Goal: Task Accomplishment & Management: Manage account settings

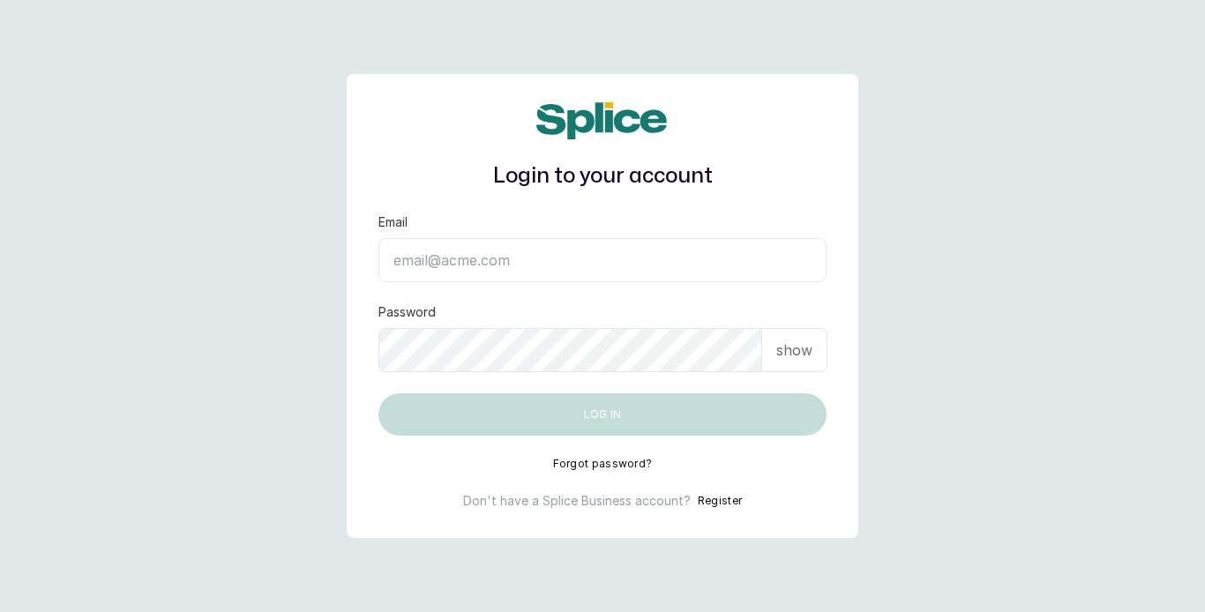
type input "ameeraabraham@hotmail.com"
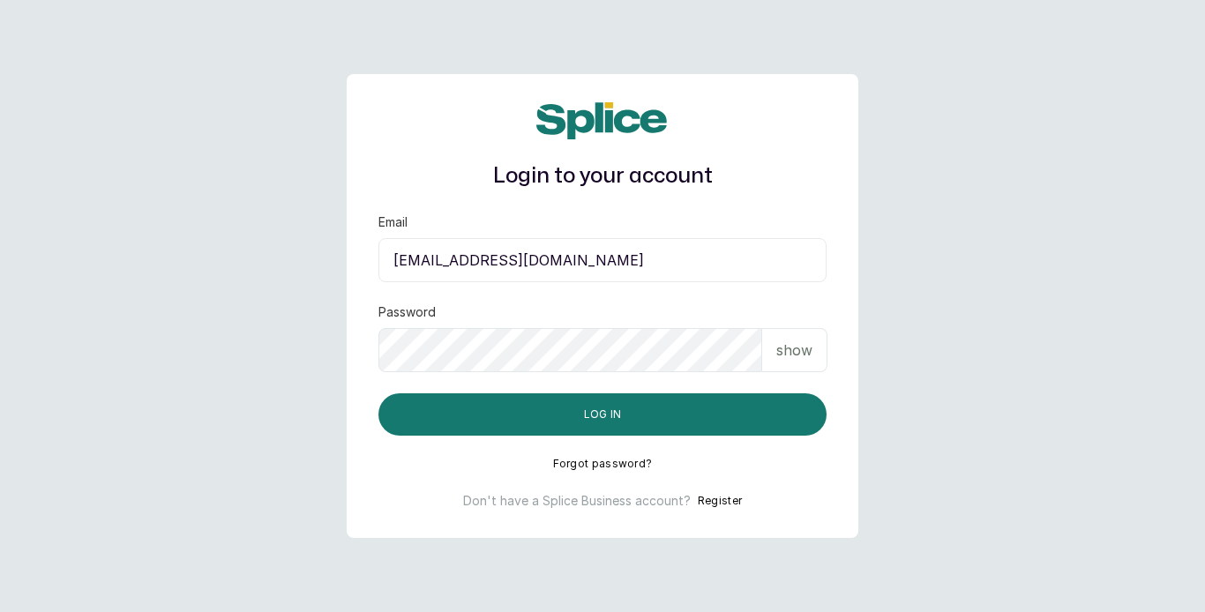
click at [564, 260] on input "ameeraabraham@hotmail.com" at bounding box center [602, 260] width 448 height 44
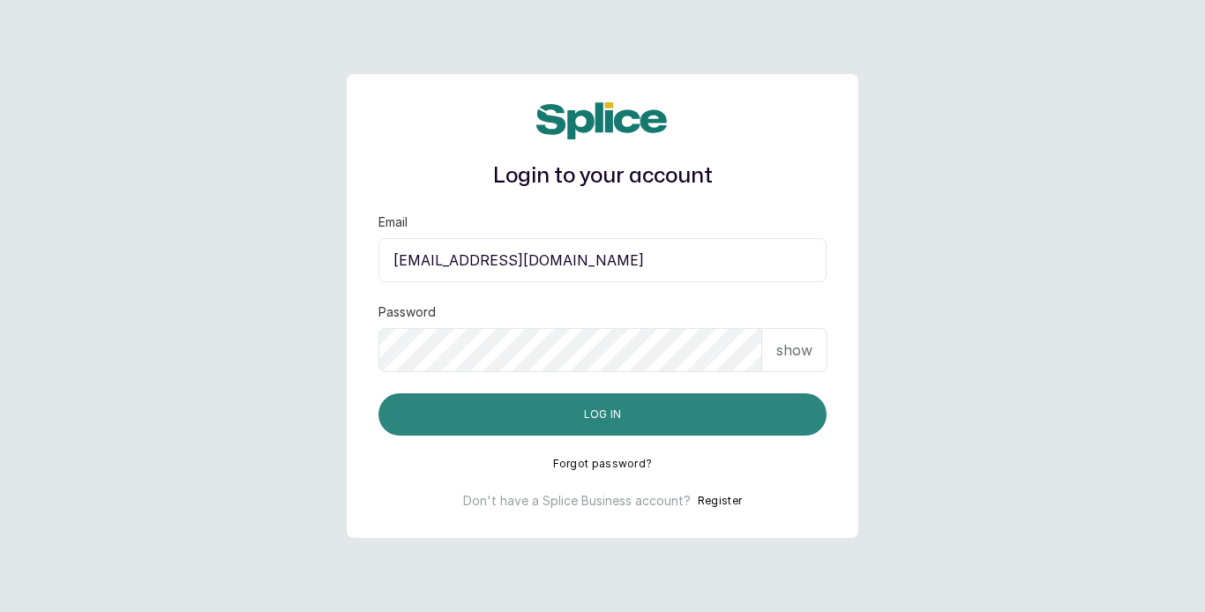
click at [689, 417] on button "Log in" at bounding box center [602, 414] width 448 height 42
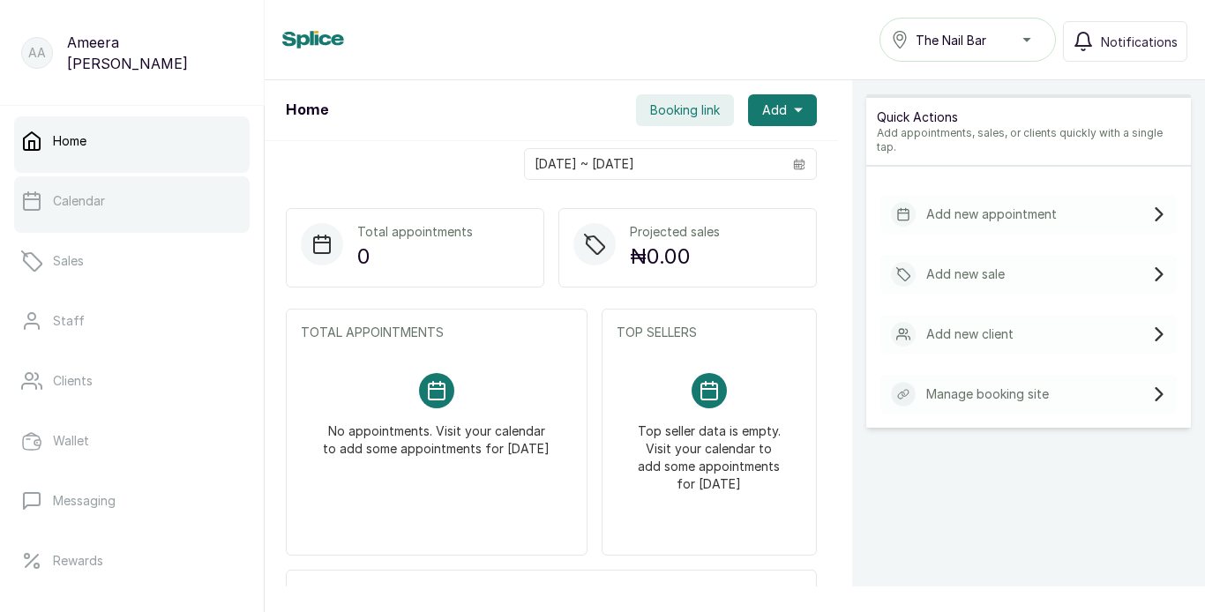
click at [153, 196] on link "Calendar" at bounding box center [131, 200] width 235 height 49
